Goal: Complete application form

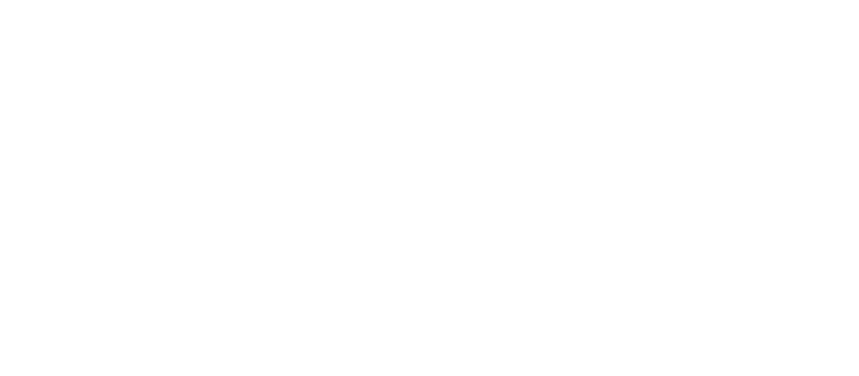
type input "[GEOGRAPHIC_DATA]"
select select "2"
type input "1840"
radio input "true"
type input "2"
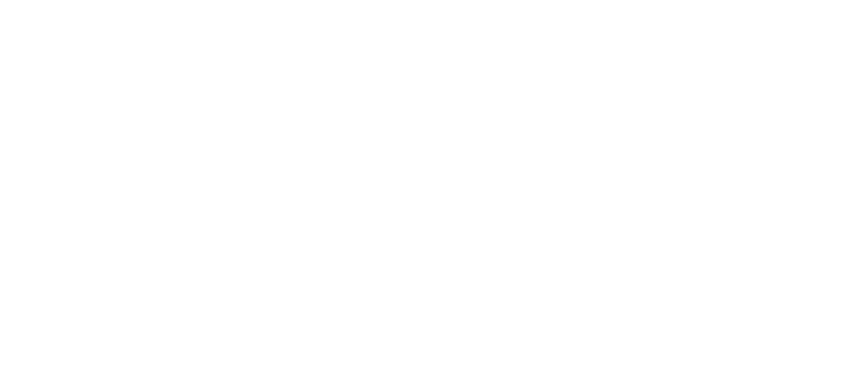
type input "2"
radio input "true"
type input "40"
radio input "true"
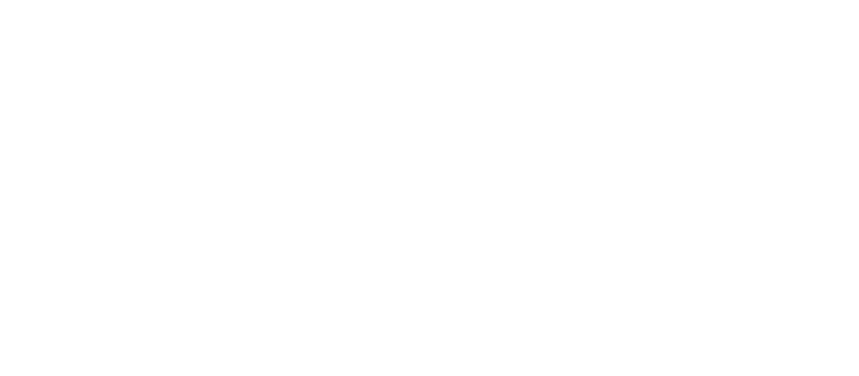
select select "2"
radio input "true"
type input "20"
radio input "true"
select select "2"
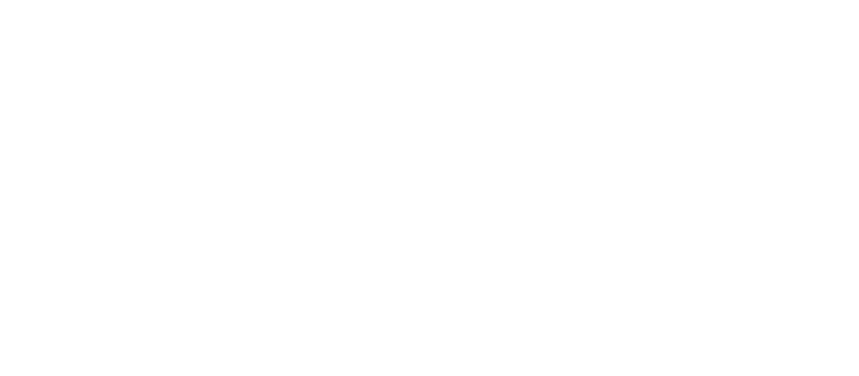
type input "30"
radio input "true"
select select "1"
radio input "true"
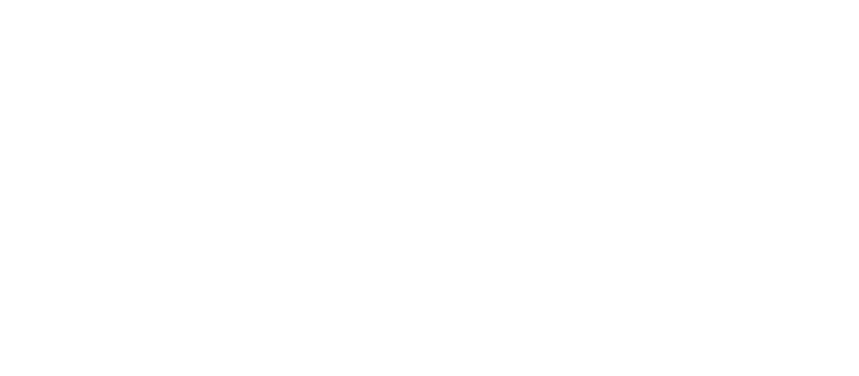
select select "1"
type input "20"
select select "1"
select select "3"
select select "1"
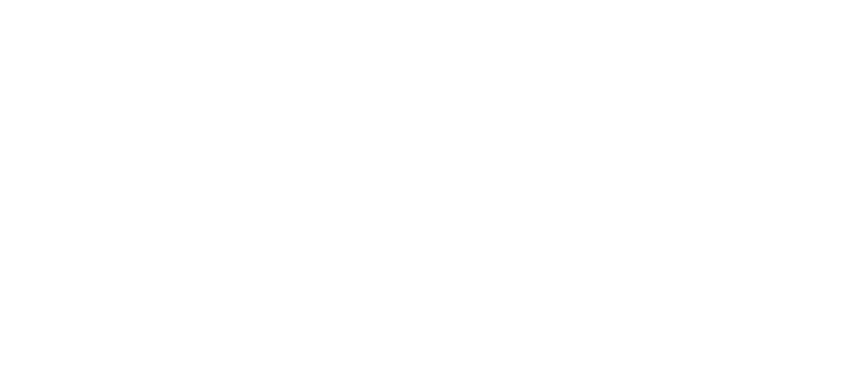
select select "1"
select select "2"
type input "2"
select select "1"
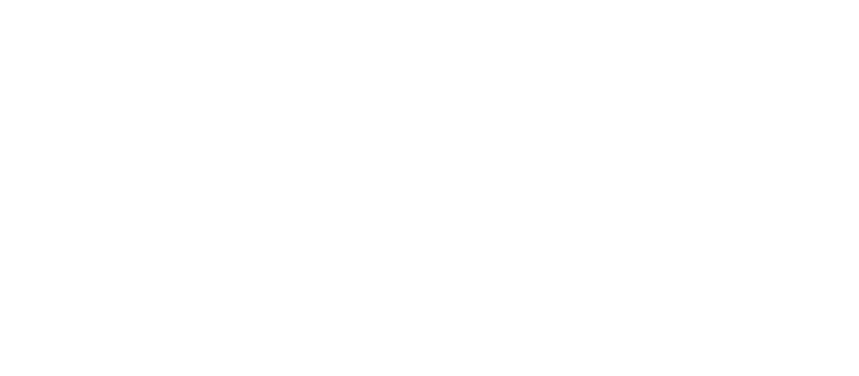
select select "2"
select select "3"
select select "1"
select select "5"
radio input "true"
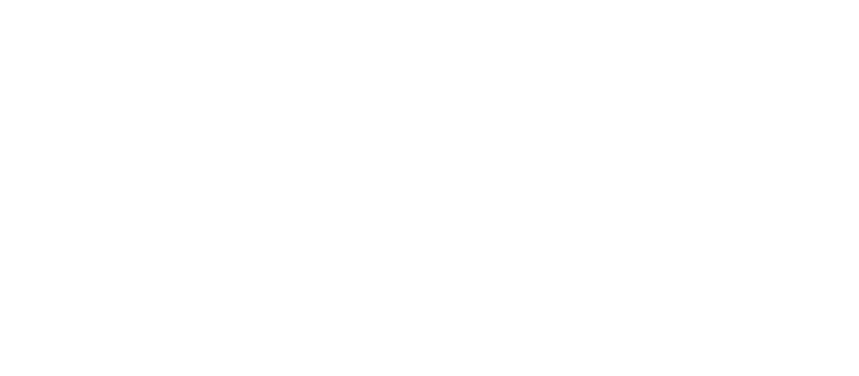
type input "4"
type input "3"
type input "1"
type input "2"
radio input "true"
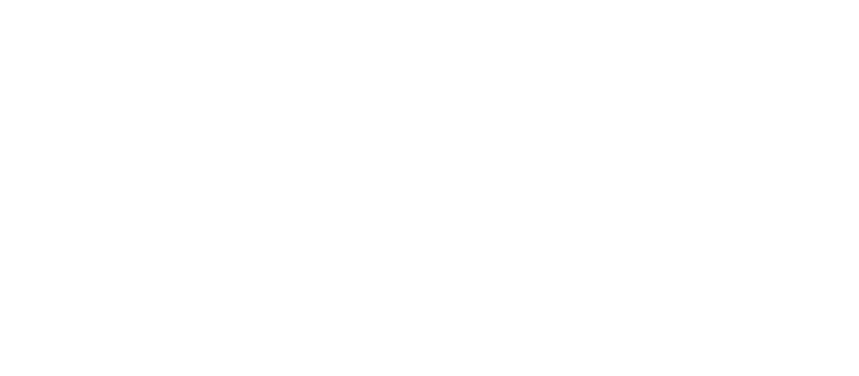
type input "2"
type input "1"
radio input "true"
type input "15"
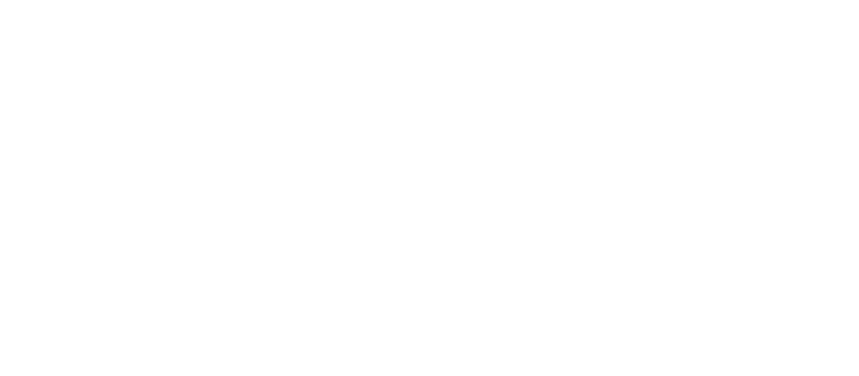
radio input "true"
type input "300"
radio input "true"
type input "25"
radio input "true"
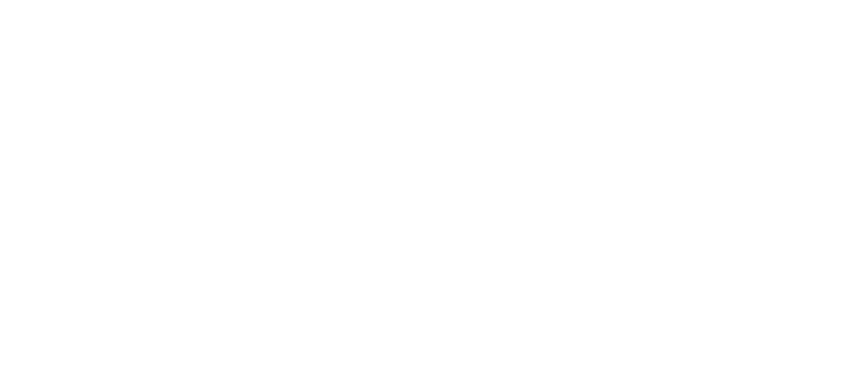
type input "2"
select select "3"
type input "20"
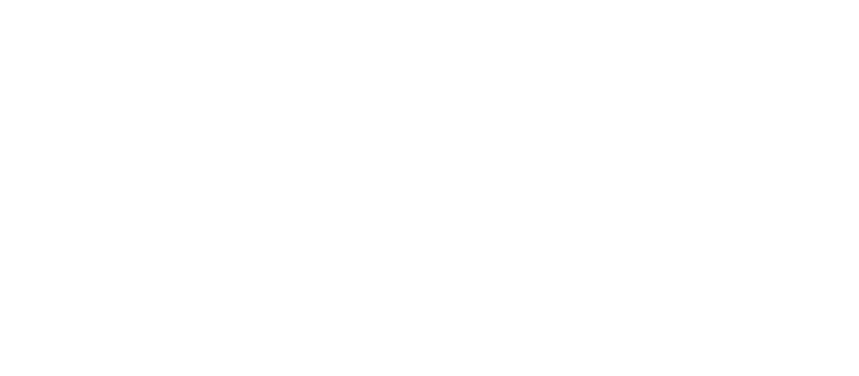
radio input "true"
select select "3"
type input "100"
radio input "true"
type input "6"
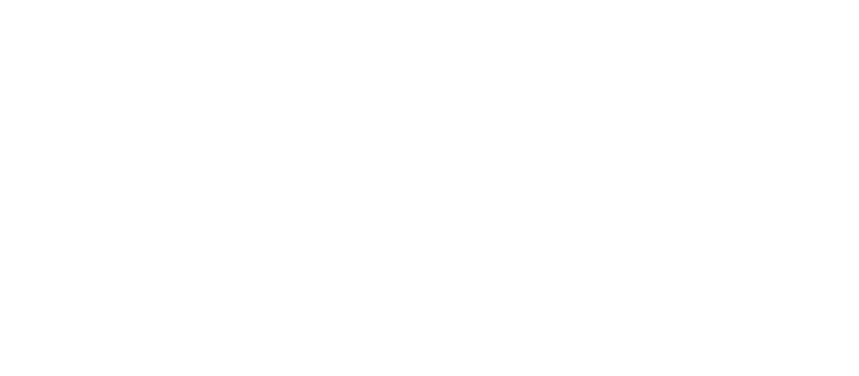
select select "3"
select select "2"
select select "1"
radio input "true"
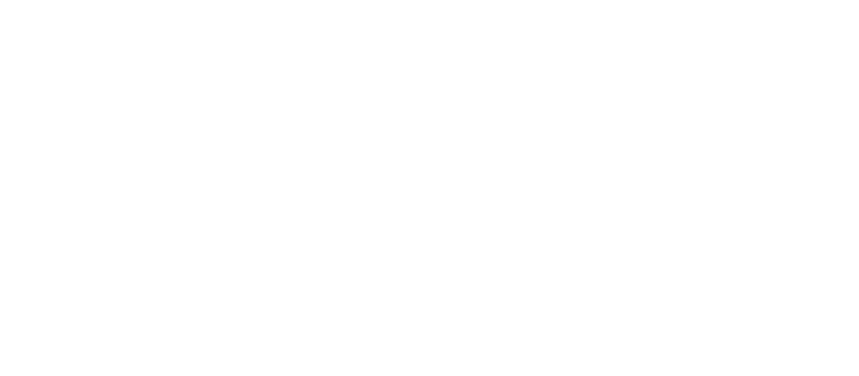
radio input "true"
select select "2"
radio input "true"
select select "7"
type input "3"
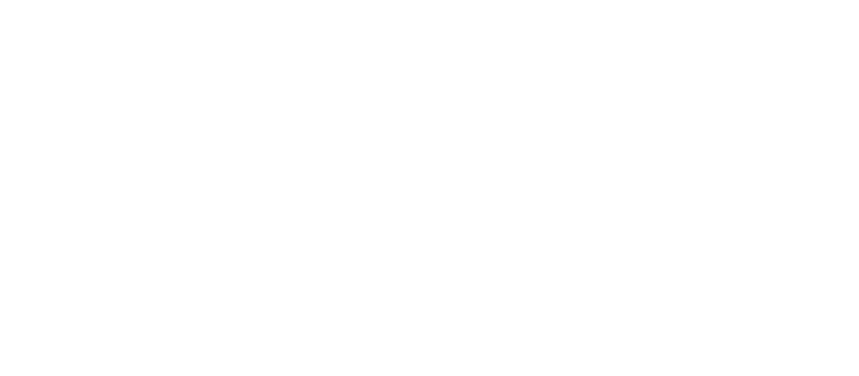
radio input "true"
type input "3"
radio input "true"
select select "4"
radio input "true"
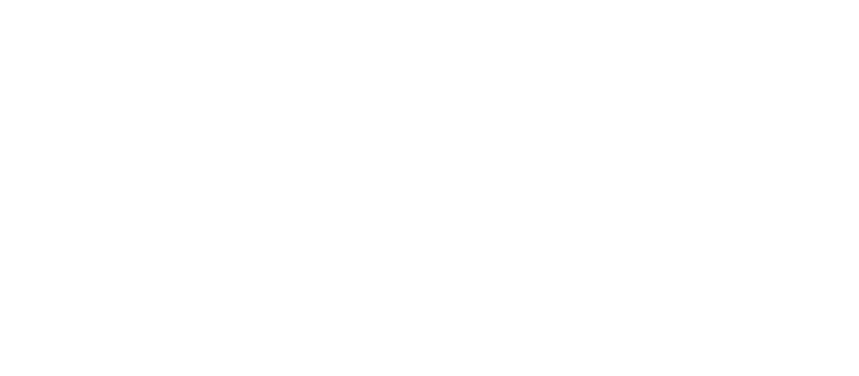
radio input "true"
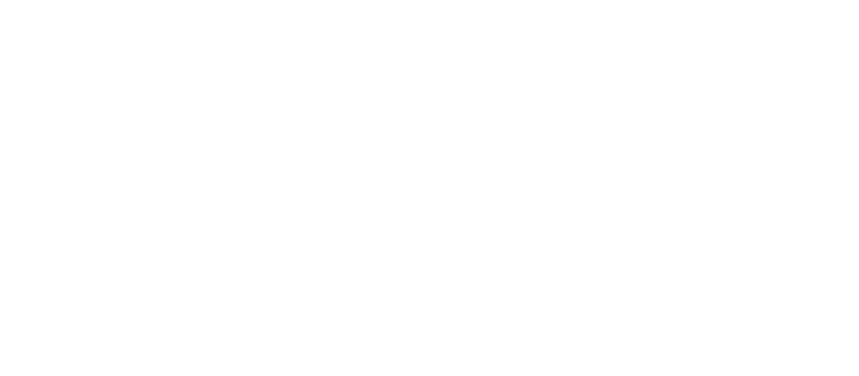
radio input "true"
select select "5"
type input "1"
type input "30"
select select "2"
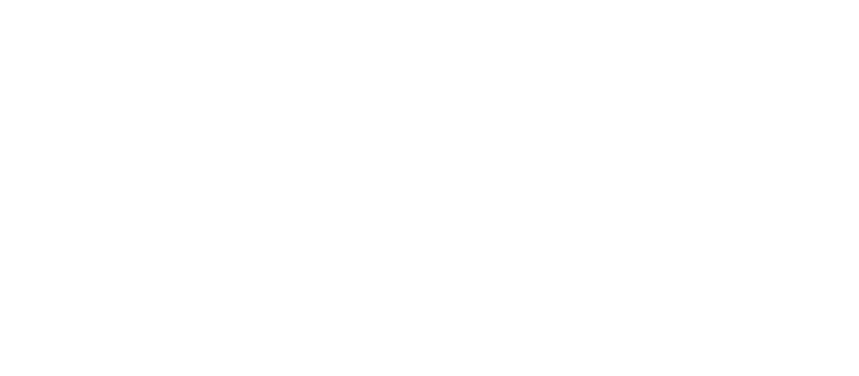
select select "1"
radio input "true"
select select "4"
radio input "true"
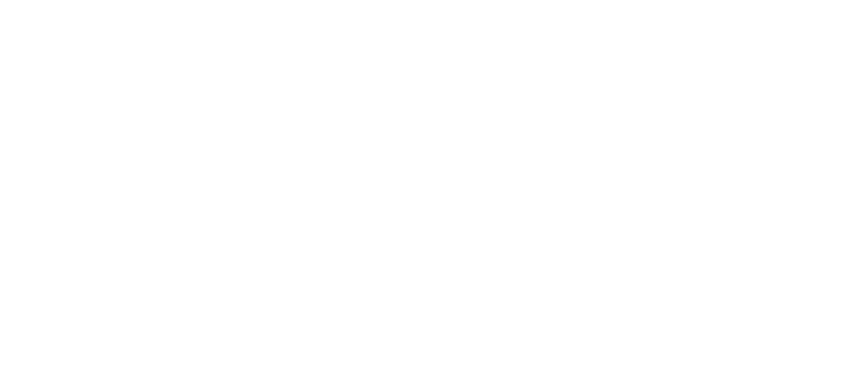
select select "1"
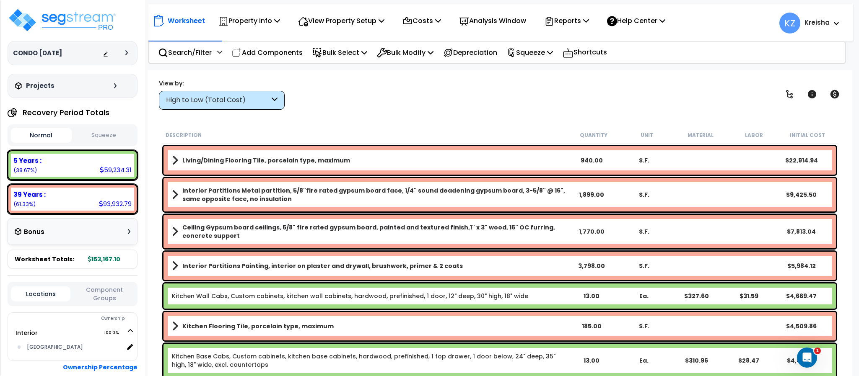
click at [611, 109] on div "View by: High to Low (Total Cost) High to Low (Total Cost)" at bounding box center [499, 94] width 687 height 31
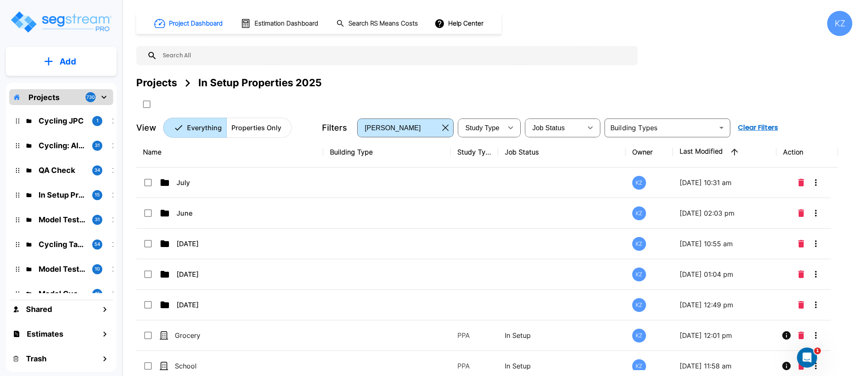
click at [650, 49] on div "Project Dashboard Estimation Dashboard Search RS Means Costs Help Center KZ Pro…" at bounding box center [494, 74] width 716 height 127
click at [726, 62] on div "Project Dashboard Estimation Dashboard Search RS Means Costs Help Center KZ Pro…" at bounding box center [494, 74] width 716 height 127
